Goal: Task Accomplishment & Management: Complete application form

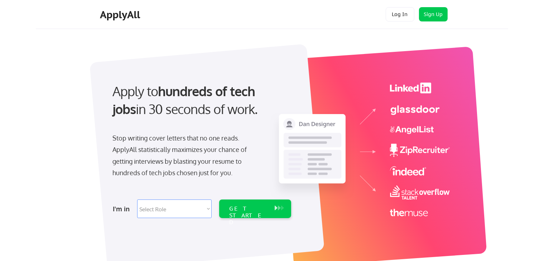
click at [188, 207] on select "Select Role Software Engineering Product Management Customer Success Sales UI/U…" at bounding box center [174, 209] width 74 height 19
select select ""marketing___comms""
click at [137, 200] on select "Select Role Software Engineering Product Management Customer Success Sales UI/U…" at bounding box center [174, 209] width 74 height 19
select select ""marketing___comms""
click at [235, 203] on div "GET STARTED" at bounding box center [248, 209] width 45 height 19
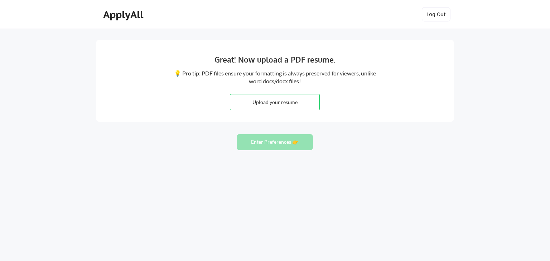
click at [311, 102] on input "file" at bounding box center [274, 102] width 89 height 15
type input "C:\fakepath\Cecilia McCrory Resume.docx"
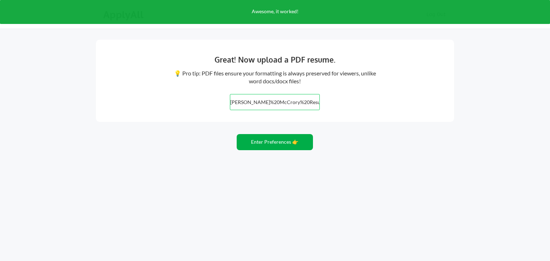
click at [290, 144] on button "Enter Preferences 👉" at bounding box center [275, 142] width 76 height 16
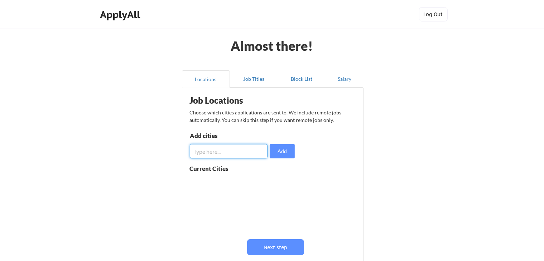
click at [232, 154] on input "input" at bounding box center [229, 151] width 78 height 14
type input "[PERSON_NAME]"
click at [274, 155] on button "Add" at bounding box center [282, 151] width 25 height 14
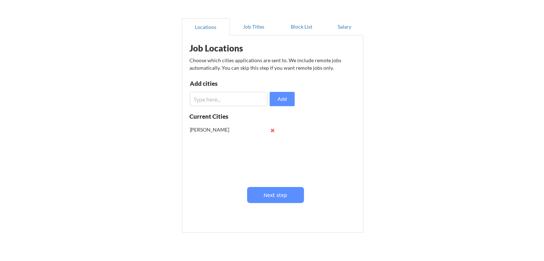
scroll to position [59, 0]
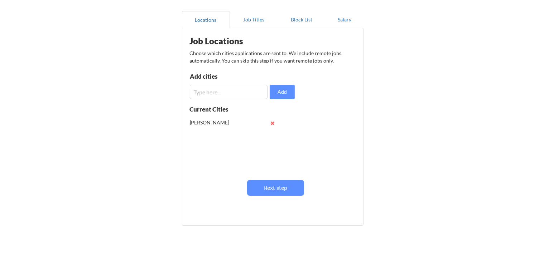
click at [223, 90] on input "input" at bounding box center [229, 92] width 78 height 14
type input "hagerstown"
click at [282, 92] on button "Add" at bounding box center [282, 92] width 25 height 14
click at [227, 96] on input "input" at bounding box center [229, 92] width 78 height 14
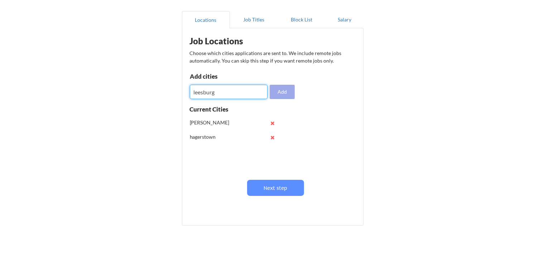
type input "leesburg"
click at [285, 95] on button "Add" at bounding box center [282, 92] width 25 height 14
click at [236, 95] on input "input" at bounding box center [229, 92] width 78 height 14
type input "gettysburg"
click at [276, 91] on button "Add" at bounding box center [282, 92] width 25 height 14
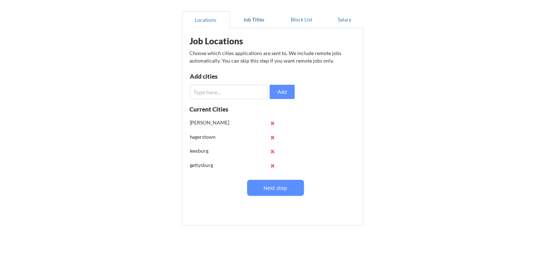
click at [253, 19] on button "Job Titles" at bounding box center [254, 19] width 48 height 17
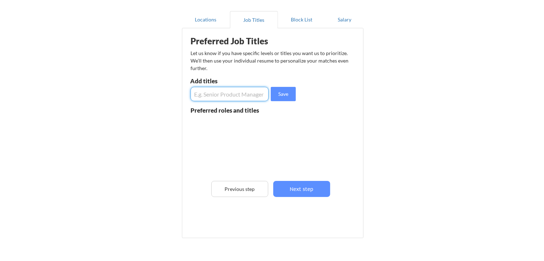
click at [235, 93] on input "input" at bounding box center [229, 94] width 78 height 14
type input "Marketing"
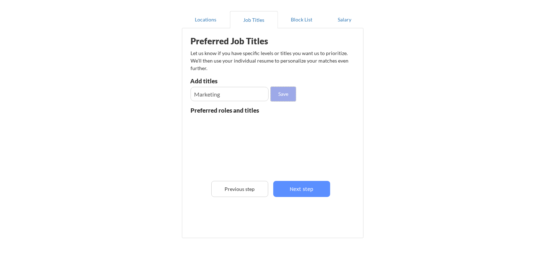
click at [275, 98] on button "Save" at bounding box center [283, 94] width 25 height 14
click at [235, 93] on input "input" at bounding box center [229, 94] width 78 height 14
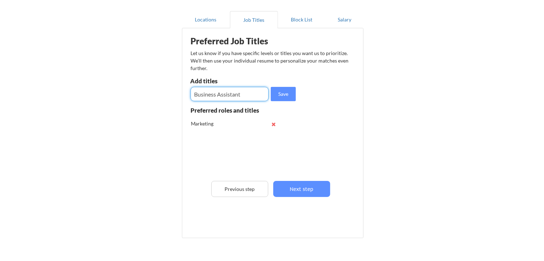
type input "Business Assistant"
click at [281, 96] on button "Save" at bounding box center [283, 94] width 25 height 14
click at [229, 98] on input "input" at bounding box center [229, 94] width 78 height 14
type input "Marketing Assistant"
click at [285, 98] on button "Save" at bounding box center [283, 94] width 25 height 14
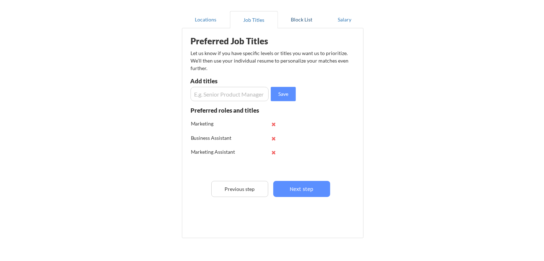
click at [299, 19] on button "Block List" at bounding box center [302, 19] width 48 height 17
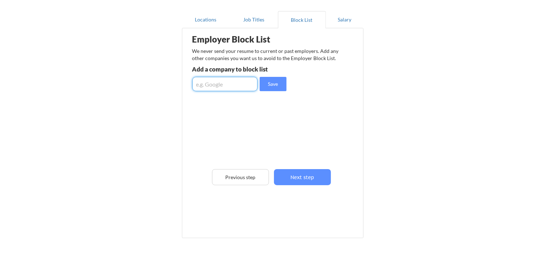
click at [229, 87] on input "input" at bounding box center [224, 84] width 65 height 14
type input "[PERSON_NAME] NewsPapers"
click at [265, 87] on button "Save" at bounding box center [273, 84] width 27 height 14
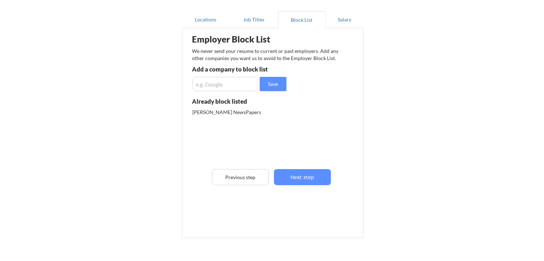
click at [230, 88] on input "input" at bounding box center [224, 84] width 65 height 14
type input "The [PERSON_NAME] News Post"
click at [277, 86] on button "Save" at bounding box center [273, 84] width 27 height 14
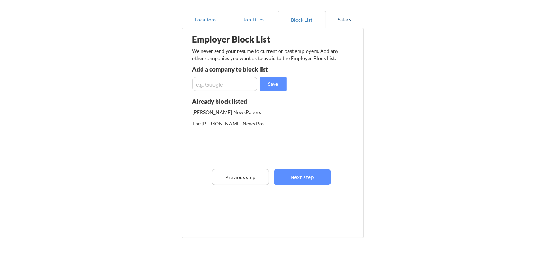
click at [346, 19] on button "Salary" at bounding box center [345, 19] width 38 height 17
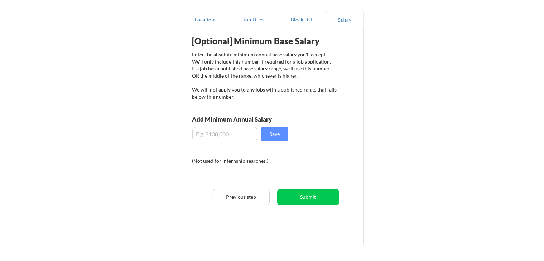
click at [227, 135] on input "input" at bounding box center [224, 134] width 65 height 14
type input "$45,000"
click at [243, 21] on button "Job Titles" at bounding box center [254, 19] width 48 height 17
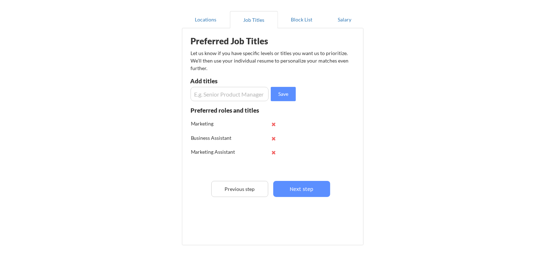
click at [224, 92] on input "input" at bounding box center [229, 94] width 78 height 14
type input "entry level"
click at [276, 92] on button "Save" at bounding box center [283, 94] width 25 height 14
click at [245, 95] on input "input" at bounding box center [229, 94] width 78 height 14
type input "m"
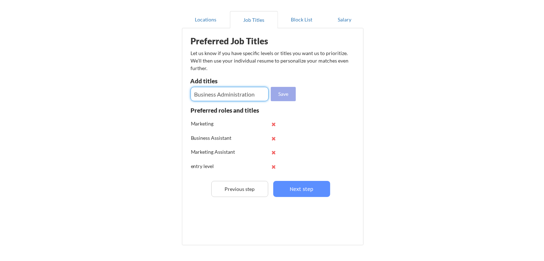
type input "Business Administration"
click at [282, 95] on button "Save" at bounding box center [283, 94] width 25 height 14
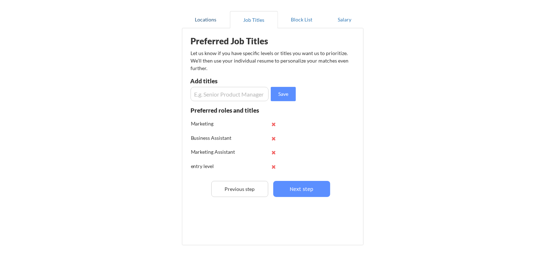
click at [222, 19] on button "Locations" at bounding box center [206, 19] width 48 height 17
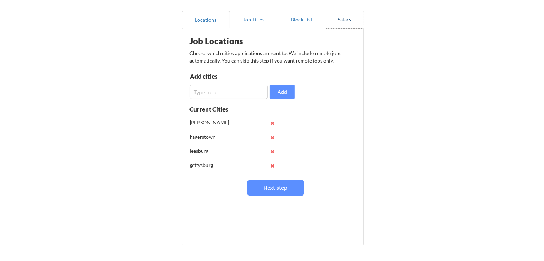
click at [347, 18] on button "Salary" at bounding box center [345, 19] width 38 height 17
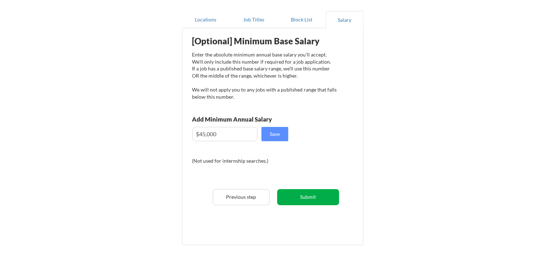
click at [315, 195] on button "Submit" at bounding box center [308, 197] width 62 height 16
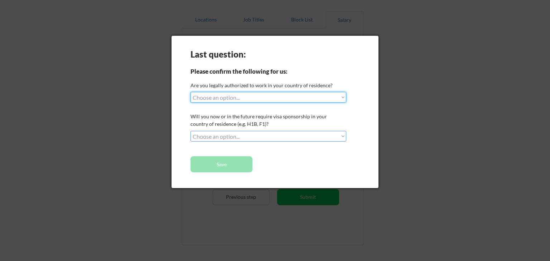
click at [243, 97] on select "Choose an option... Yes, I am a [DEMOGRAPHIC_DATA] Citizen Yes, I am a [DEMOGRA…" at bounding box center [268, 97] width 156 height 11
select select ""yes__i_am_a_[DEMOGRAPHIC_DATA]""
click at [190, 92] on select "Choose an option... Yes, I am a [DEMOGRAPHIC_DATA] Citizen Yes, I am a [DEMOGRA…" at bounding box center [268, 97] width 156 height 11
click at [237, 135] on select "Choose an option... No, I will not need sponsorship Yes, I will need sponsorship" at bounding box center [268, 136] width 156 height 11
select select ""no__i_will_not_need_sponsorship""
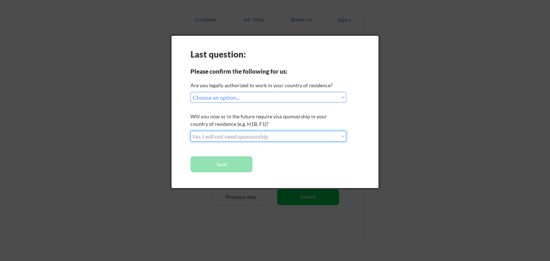
click at [190, 131] on select "Choose an option... No, I will not need sponsorship Yes, I will need sponsorship" at bounding box center [268, 136] width 156 height 11
click at [232, 162] on button "Save" at bounding box center [221, 164] width 62 height 16
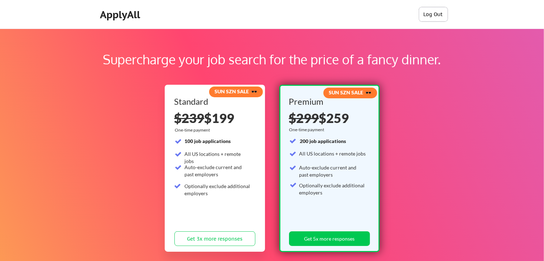
click at [434, 18] on button "Log Out" at bounding box center [433, 14] width 29 height 14
